Goal: Information Seeking & Learning: Learn about a topic

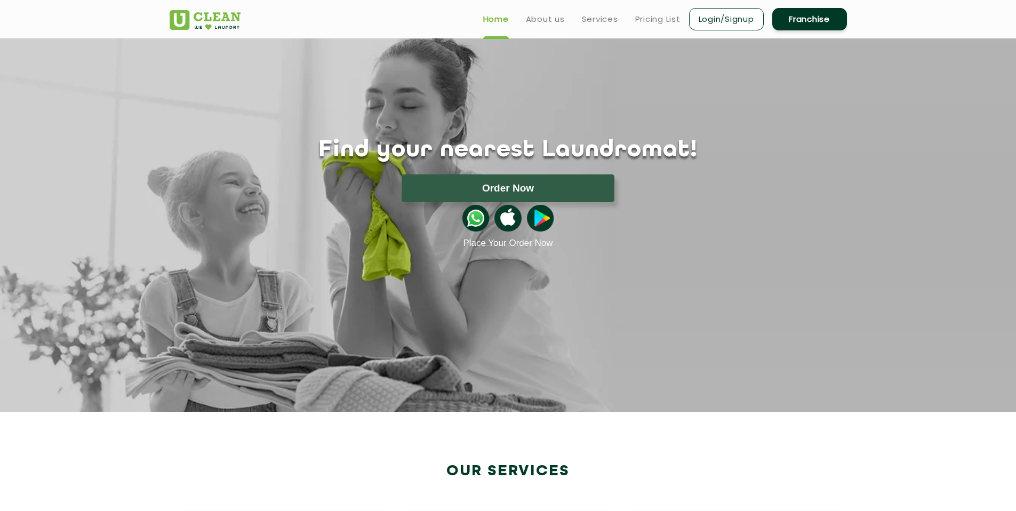
click at [811, 12] on link "Franchise" at bounding box center [809, 19] width 75 height 22
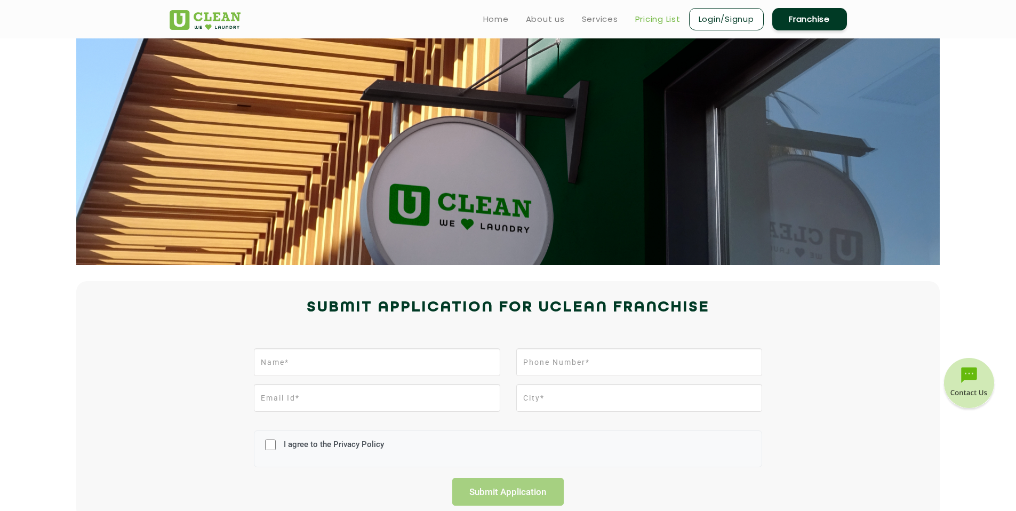
click at [640, 20] on link "Pricing List" at bounding box center [657, 19] width 45 height 13
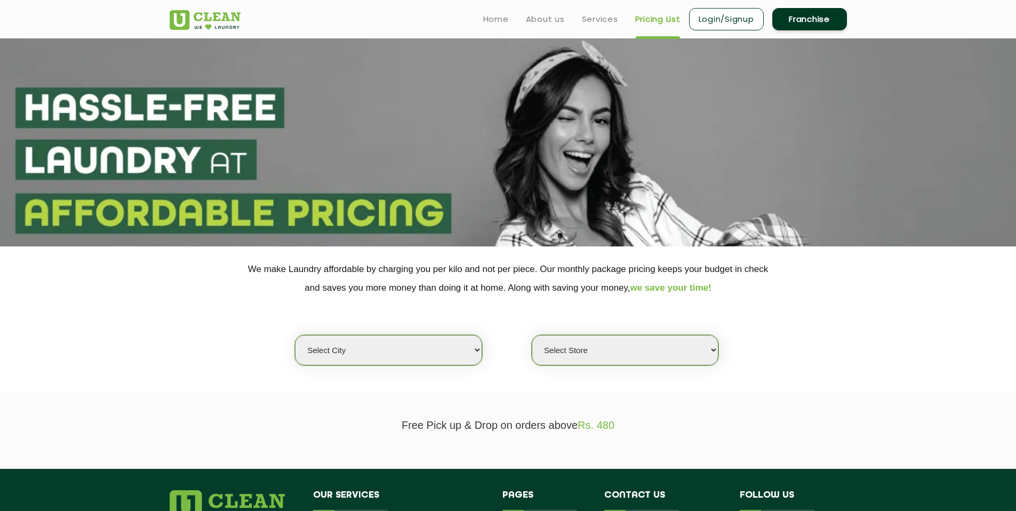
click at [401, 357] on select "Select city [GEOGRAPHIC_DATA] [GEOGRAPHIC_DATA] [GEOGRAPHIC_DATA] [GEOGRAPHIC_D…" at bounding box center [388, 350] width 187 height 30
select select "26"
click at [295, 335] on select "Select city [GEOGRAPHIC_DATA] [GEOGRAPHIC_DATA] [GEOGRAPHIC_DATA] [GEOGRAPHIC_D…" at bounding box center [388, 350] width 187 height 30
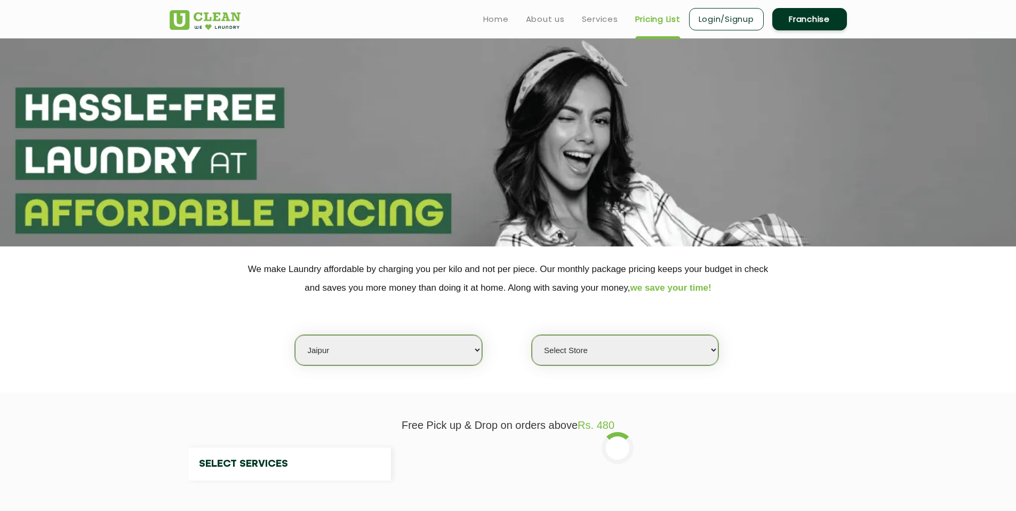
click at [601, 347] on select "Select Store" at bounding box center [625, 350] width 187 height 30
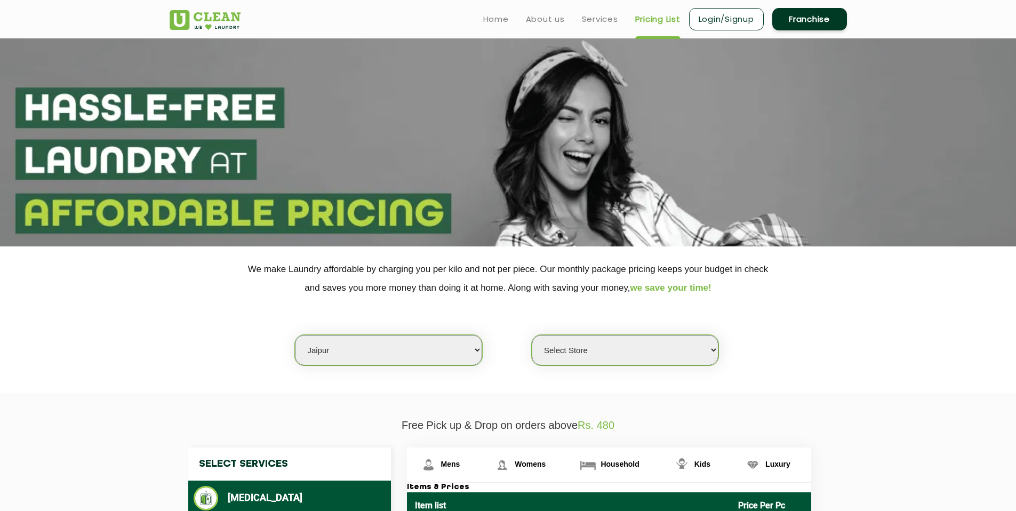
select select "624"
click at [532, 335] on select "Select Store [GEOGRAPHIC_DATA][PERSON_NAME] [GEOGRAPHIC_DATA] [PERSON_NAME][GEO…" at bounding box center [625, 350] width 187 height 30
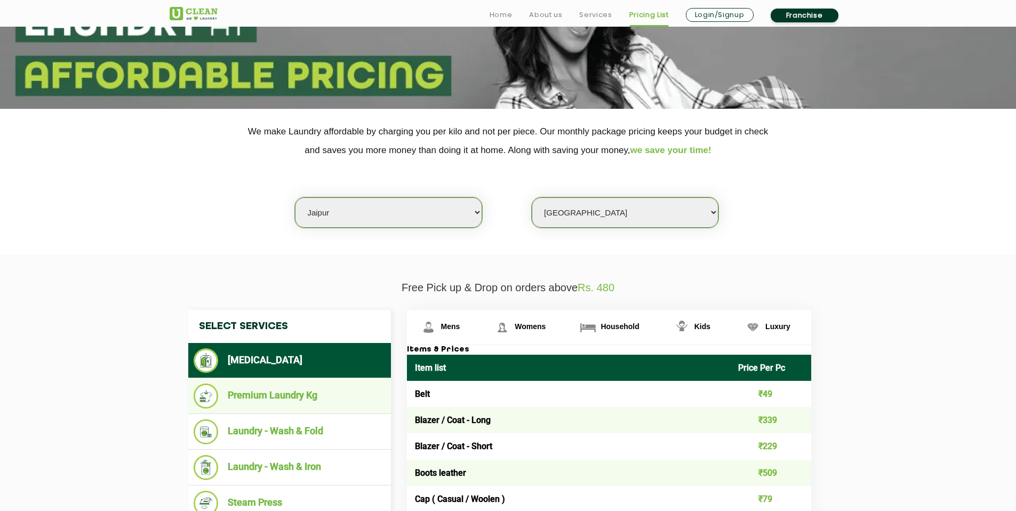
scroll to position [147, 0]
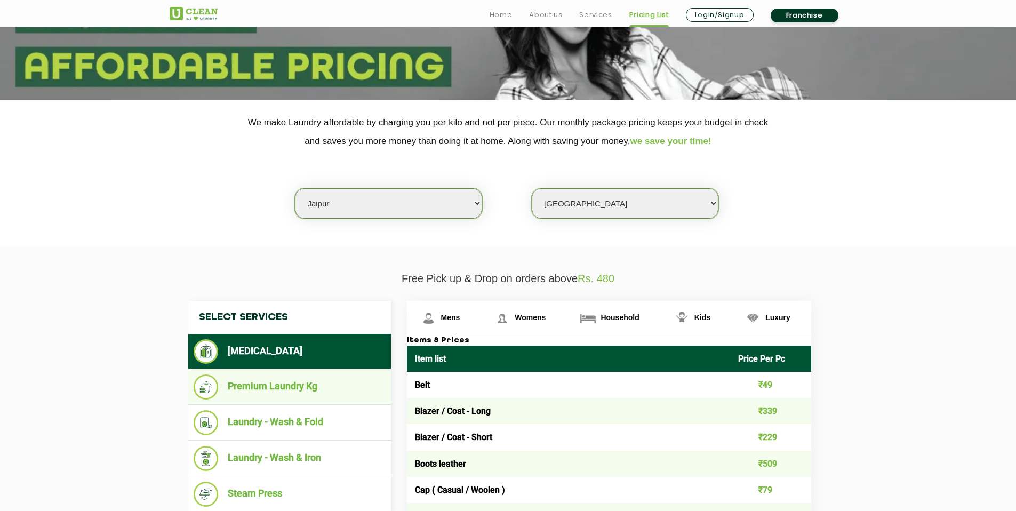
click at [311, 397] on li "Premium Laundry Kg" at bounding box center [290, 386] width 192 height 25
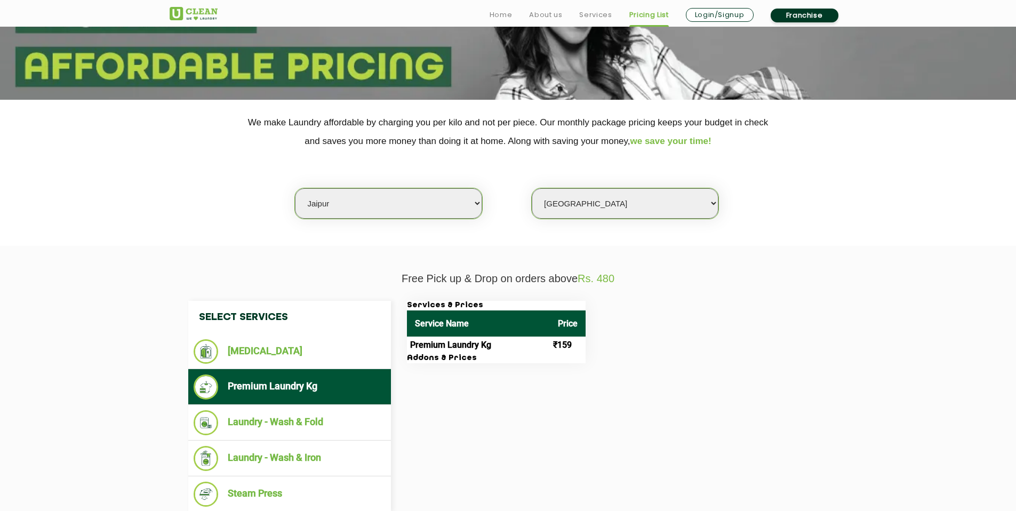
scroll to position [158, 0]
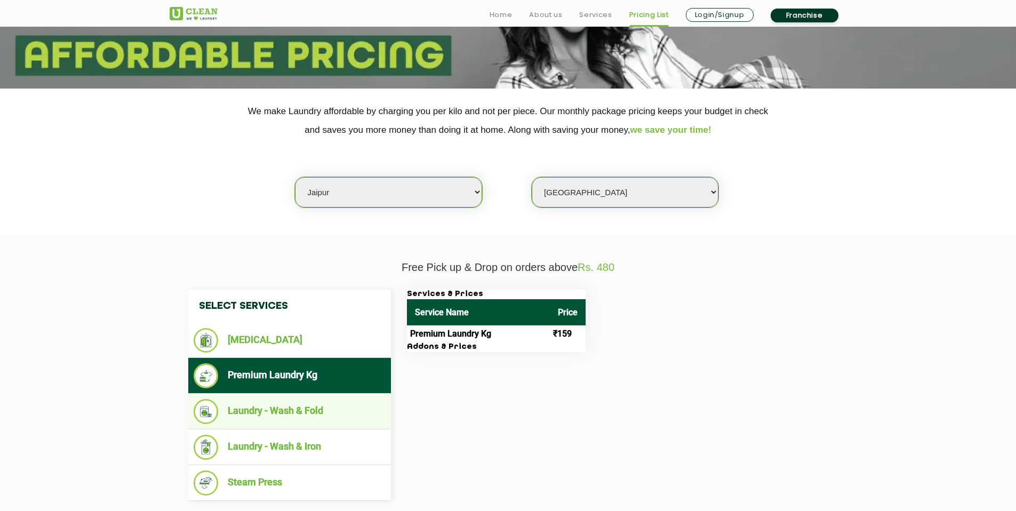
click at [316, 406] on li "Laundry - Wash & Fold" at bounding box center [290, 411] width 192 height 25
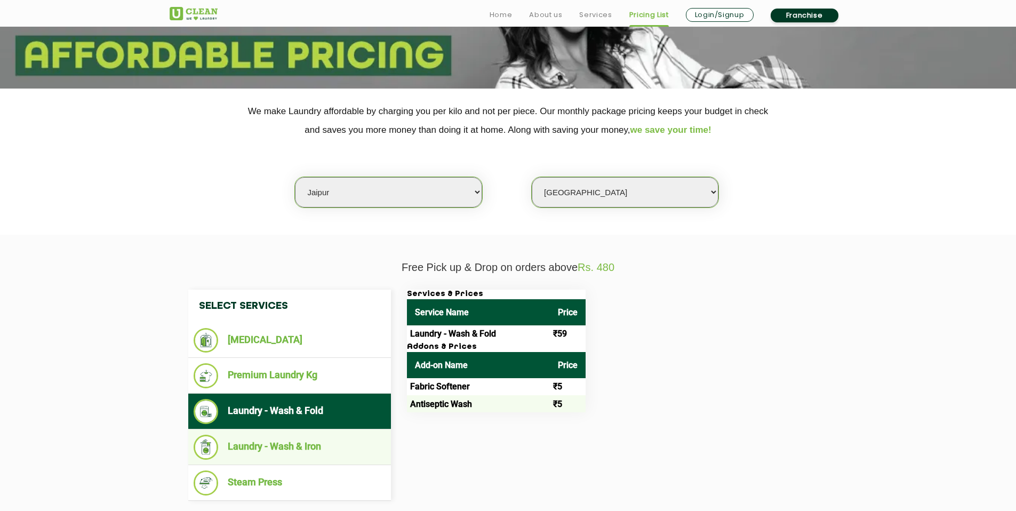
click at [342, 448] on li "Laundry - Wash & Iron" at bounding box center [290, 447] width 192 height 25
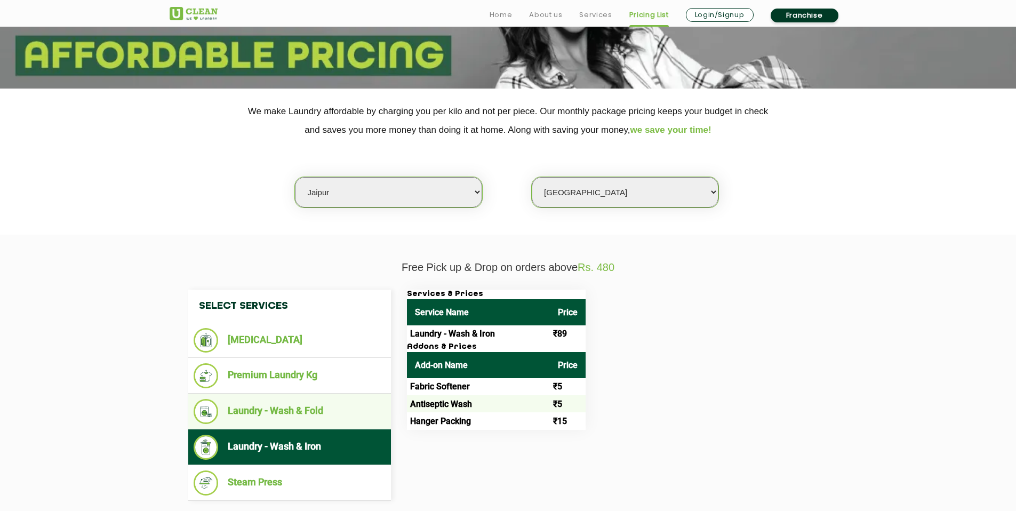
click at [323, 411] on li "Laundry - Wash & Fold" at bounding box center [290, 411] width 192 height 25
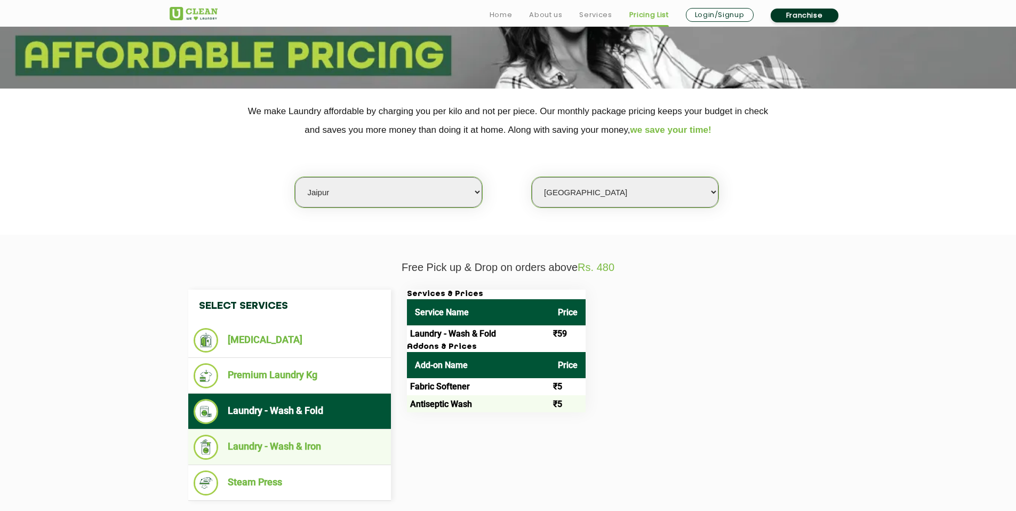
click at [317, 442] on li "Laundry - Wash & Iron" at bounding box center [290, 447] width 192 height 25
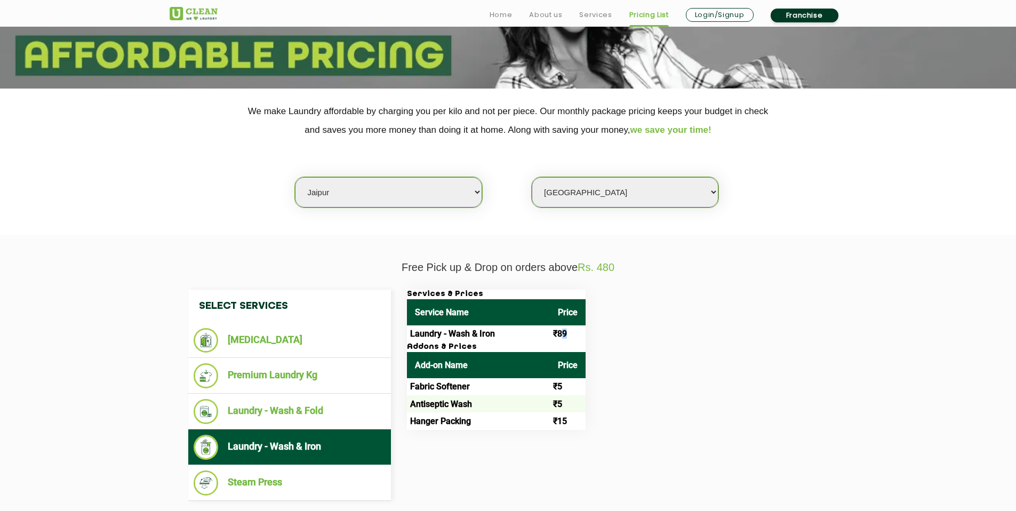
drag, startPoint x: 561, startPoint y: 329, endPoint x: 573, endPoint y: 331, distance: 12.3
click at [573, 331] on td "₹89" at bounding box center [568, 333] width 36 height 17
drag, startPoint x: 564, startPoint y: 335, endPoint x: 553, endPoint y: 334, distance: 11.2
click at [553, 334] on td "₹89" at bounding box center [568, 333] width 36 height 17
click at [557, 331] on td "₹89" at bounding box center [568, 333] width 36 height 17
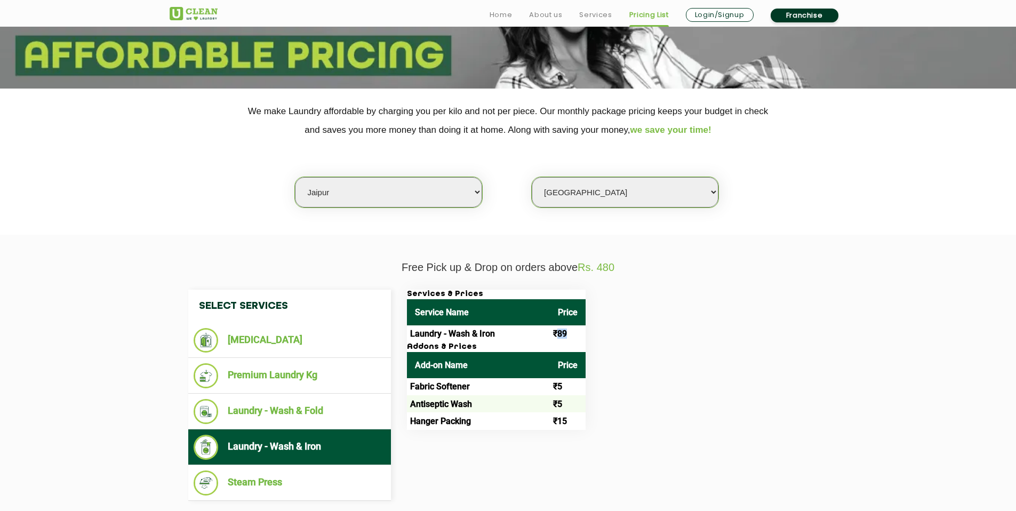
click at [557, 331] on td "₹89" at bounding box center [568, 333] width 36 height 17
click at [611, 270] on span "Rs. 480" at bounding box center [595, 267] width 37 height 12
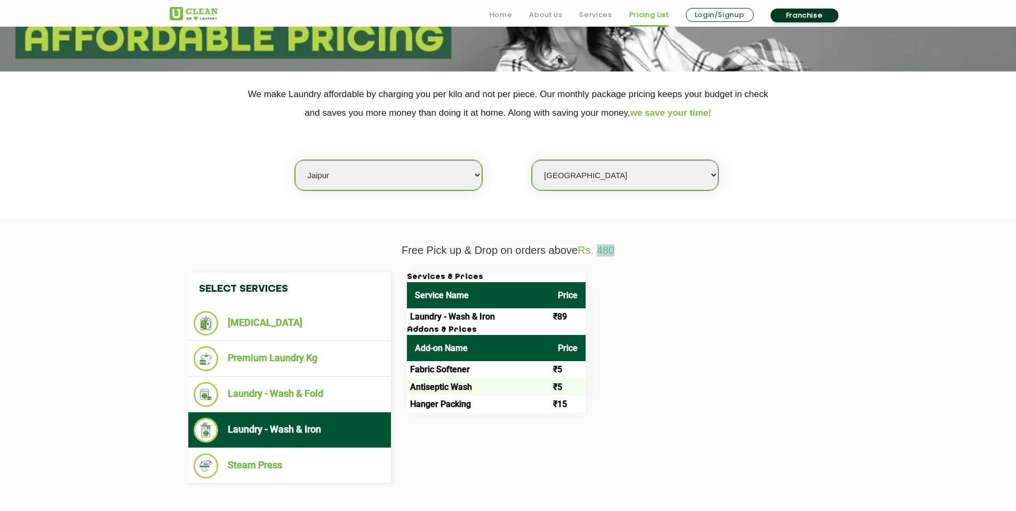
scroll to position [180, 0]
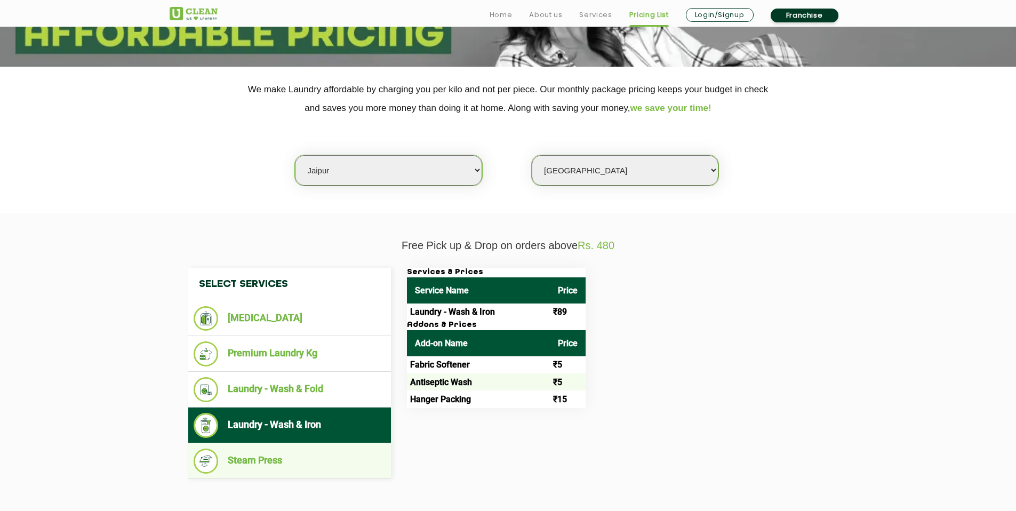
click at [333, 457] on li "Steam Press" at bounding box center [290, 460] width 192 height 25
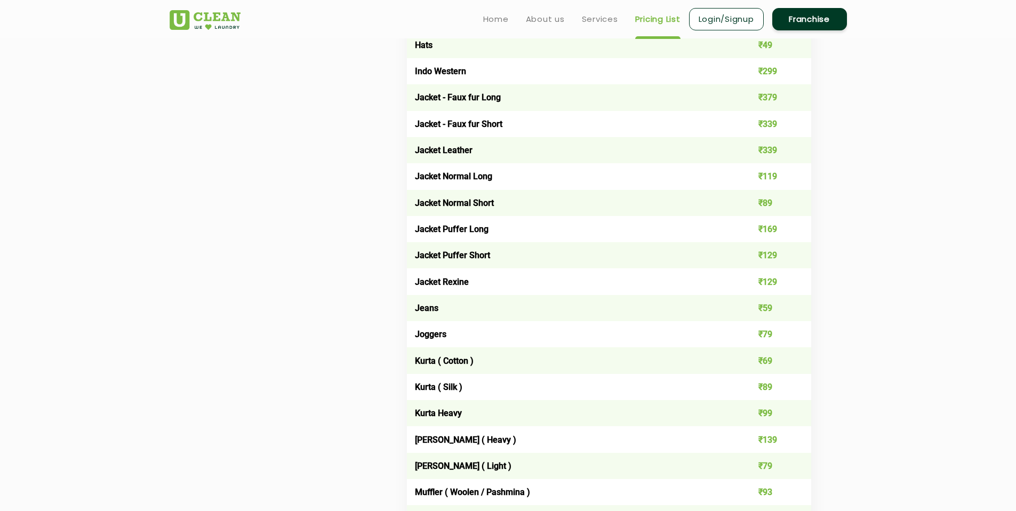
scroll to position [289, 0]
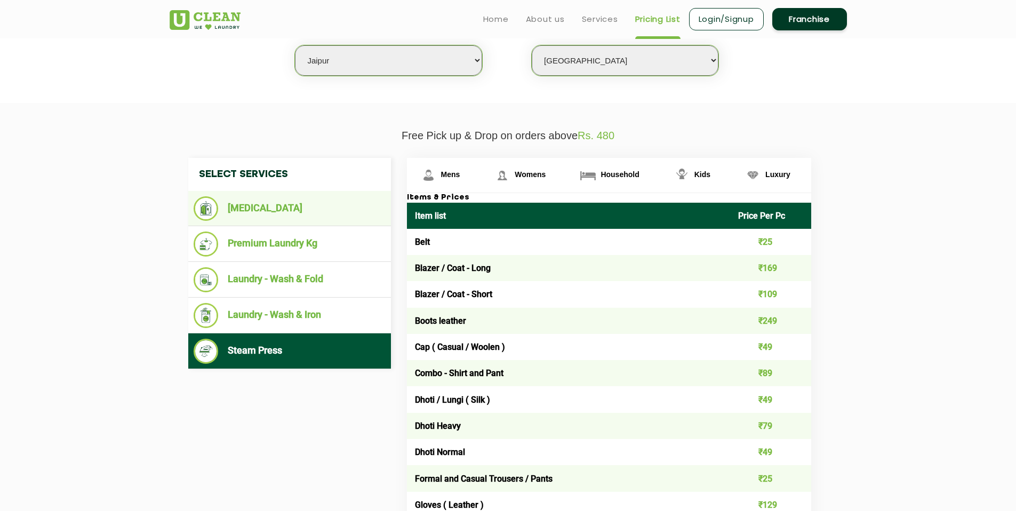
click at [254, 212] on li "[MEDICAL_DATA]" at bounding box center [290, 208] width 192 height 25
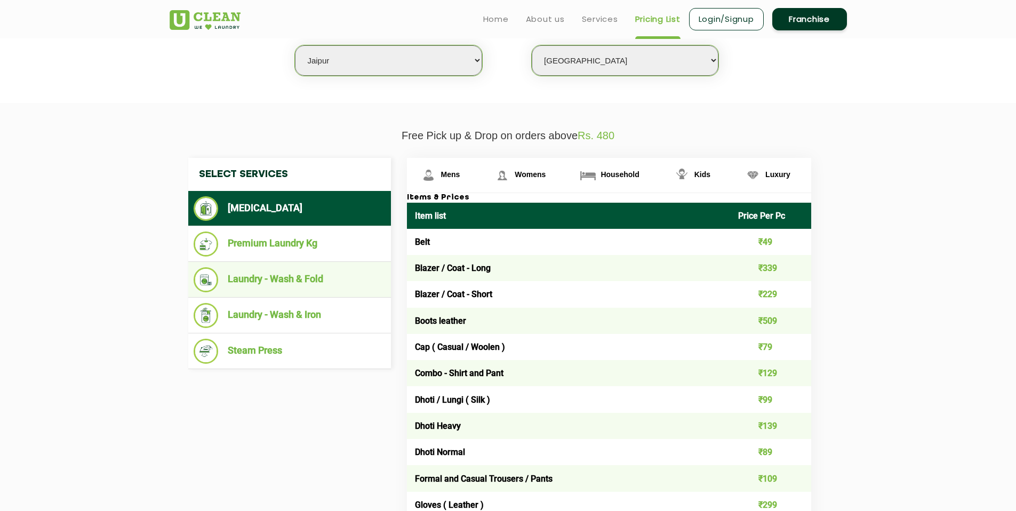
click at [317, 267] on ul "Laundry - Wash & Fold" at bounding box center [289, 280] width 203 height 36
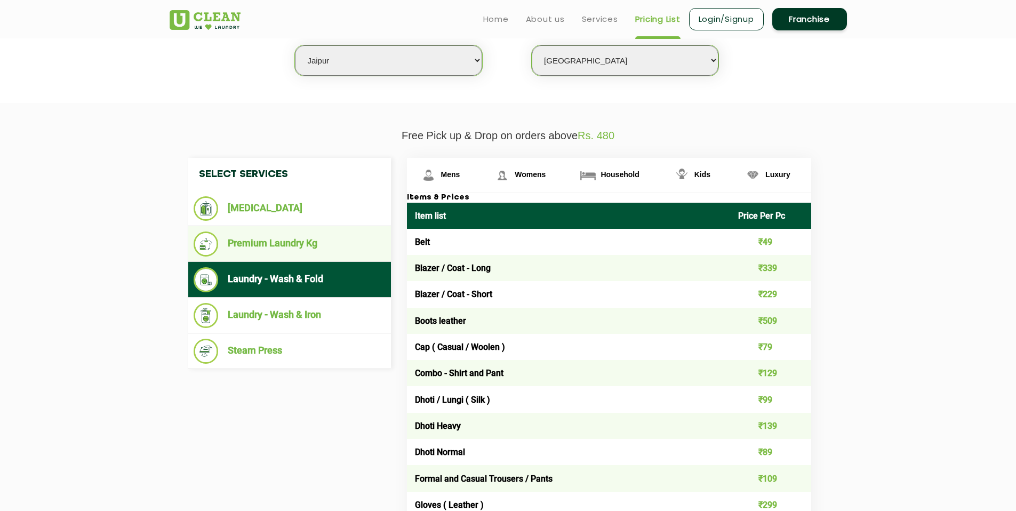
click at [316, 253] on li "Premium Laundry Kg" at bounding box center [290, 243] width 192 height 25
